Goal: Information Seeking & Learning: Learn about a topic

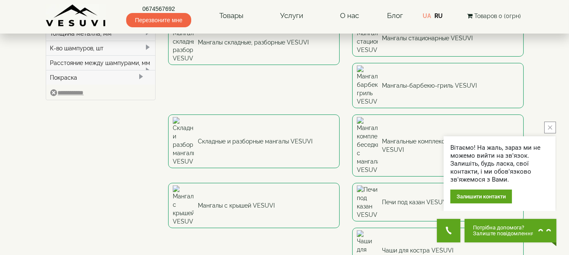
scroll to position [42, 0]
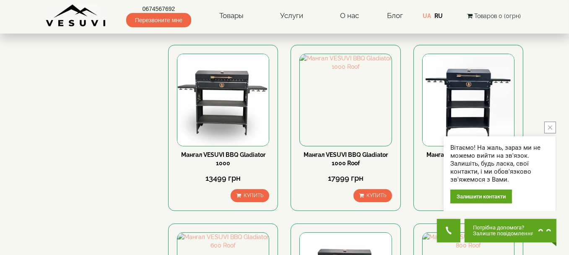
scroll to position [252, 0]
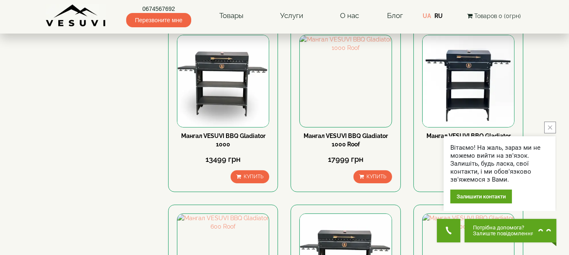
click at [548, 126] on button "close button" at bounding box center [551, 128] width 12 height 12
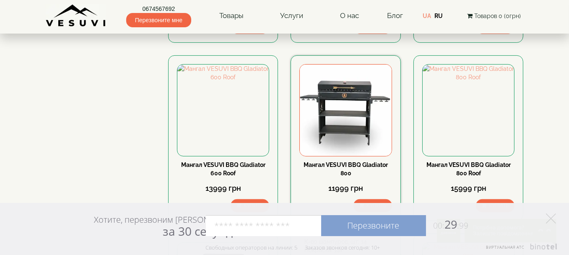
scroll to position [420, 0]
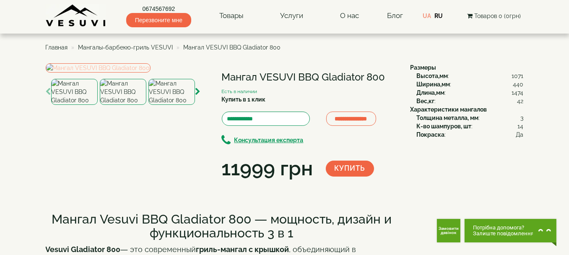
click at [151, 73] on img at bounding box center [98, 67] width 105 height 9
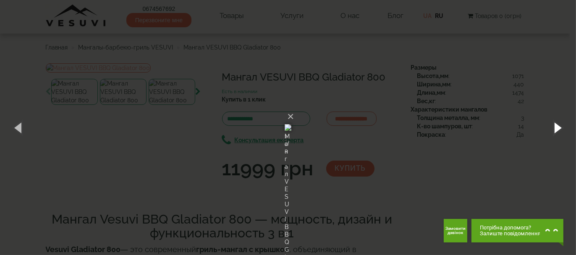
click at [554, 129] on button "button" at bounding box center [557, 127] width 38 height 46
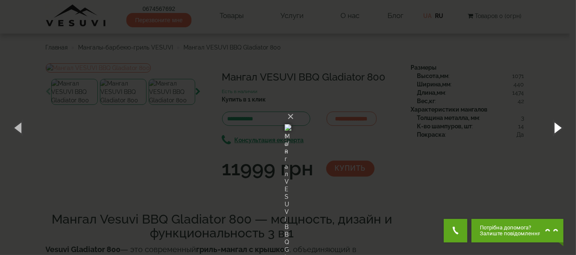
click at [554, 129] on button "button" at bounding box center [557, 127] width 38 height 46
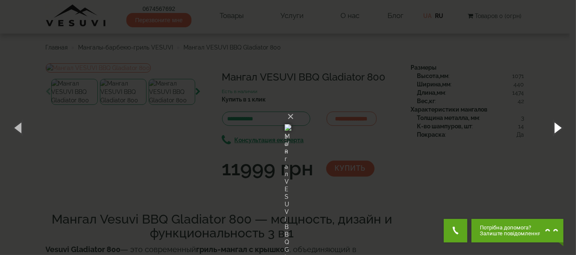
click at [554, 129] on button "button" at bounding box center [557, 127] width 38 height 46
click at [294, 107] on button "×" at bounding box center [290, 116] width 7 height 18
